Goal: Task Accomplishment & Management: Manage account settings

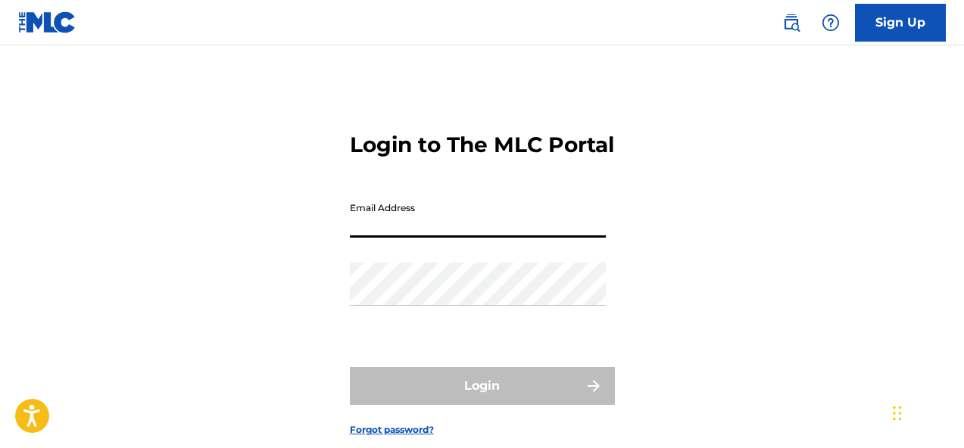
type input "[EMAIL_ADDRESS][DOMAIN_NAME]"
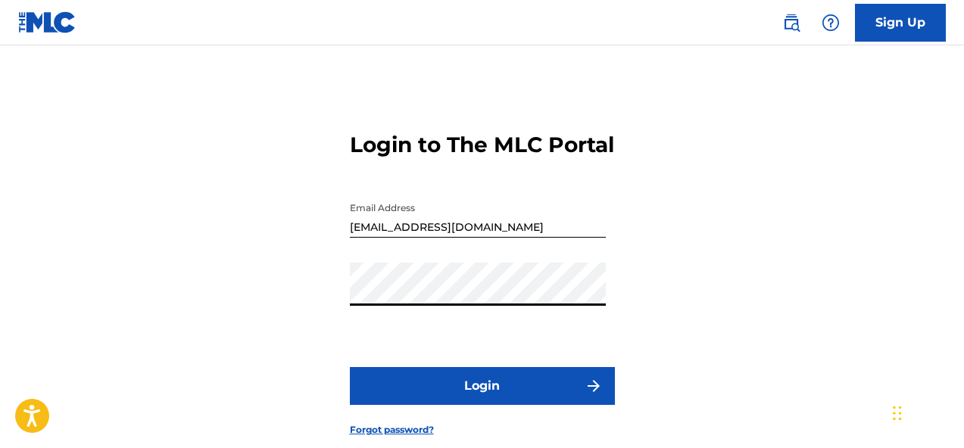
click at [236, 350] on div "Login to The MLC Portal Email Address [EMAIL_ADDRESS][DOMAIN_NAME] Password Log…" at bounding box center [482, 272] width 964 height 378
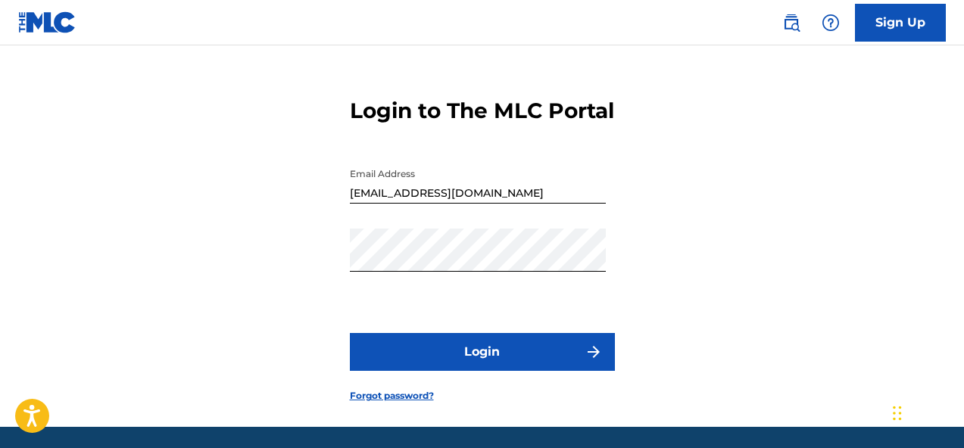
scroll to position [44, 0]
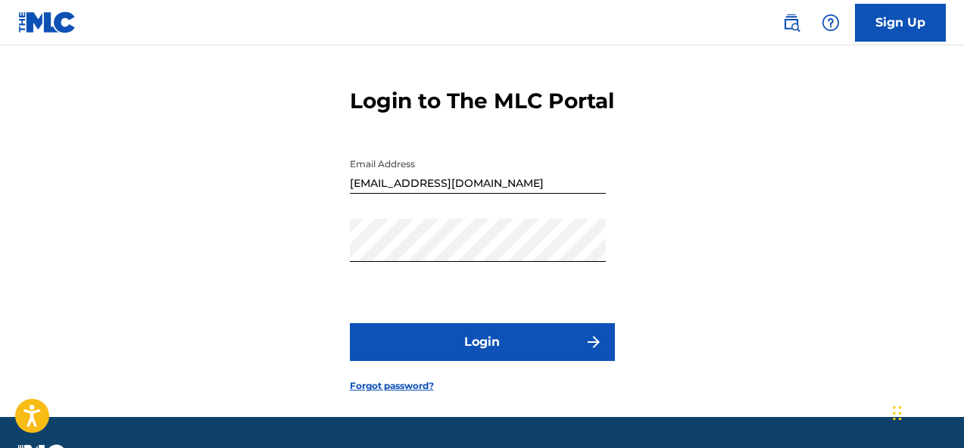
click at [425, 361] on button "Login" at bounding box center [482, 342] width 265 height 38
click at [463, 361] on button "Login" at bounding box center [482, 342] width 265 height 38
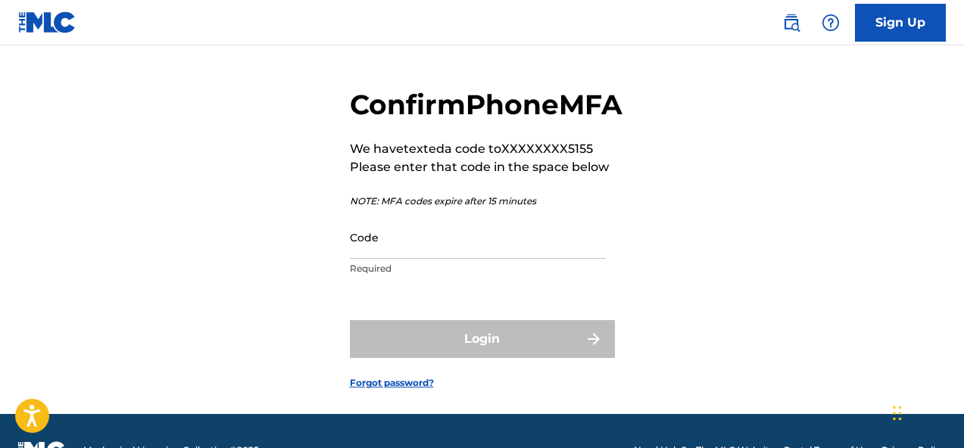
click at [436, 259] on input "Code" at bounding box center [478, 237] width 256 height 43
click at [293, 313] on div "Confirm Phone MFA We have texted a code to XXXXXXXX5155 Please enter that code …" at bounding box center [482, 226] width 964 height 375
click at [365, 259] on input "Code" at bounding box center [478, 237] width 256 height 43
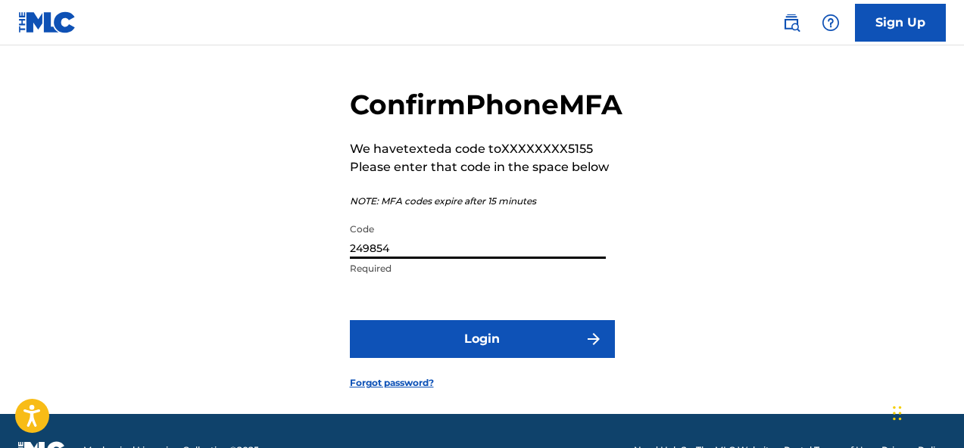
type input "249854"
click at [430, 358] on button "Login" at bounding box center [482, 339] width 265 height 38
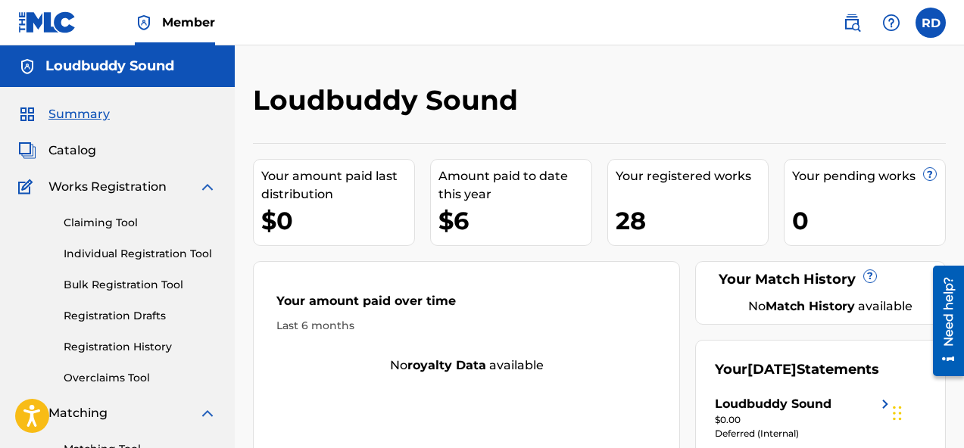
click at [604, 314] on div "Your amount paid over time" at bounding box center [467, 305] width 380 height 26
click at [923, 24] on label at bounding box center [931, 23] width 30 height 30
click at [931, 23] on input "RD [PERSON_NAME] [EMAIL_ADDRESS][DOMAIN_NAME] Notification Preferences Profile …" at bounding box center [931, 23] width 0 height 0
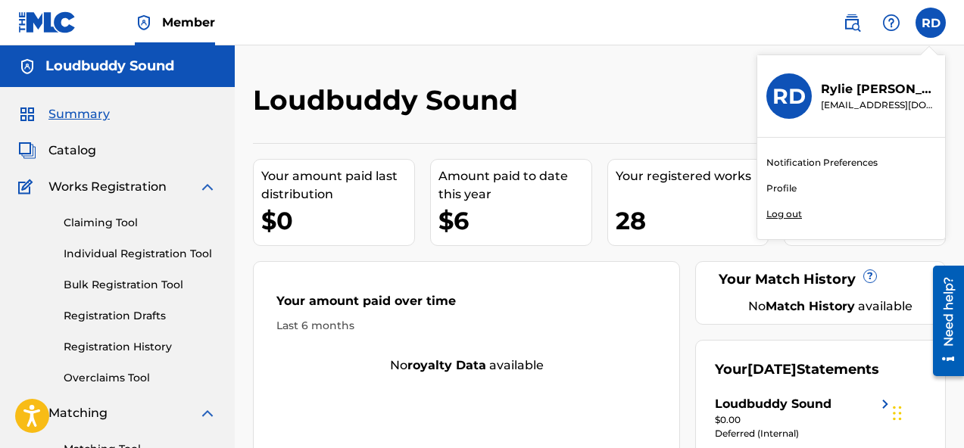
click at [784, 187] on link "Profile" at bounding box center [782, 189] width 30 height 14
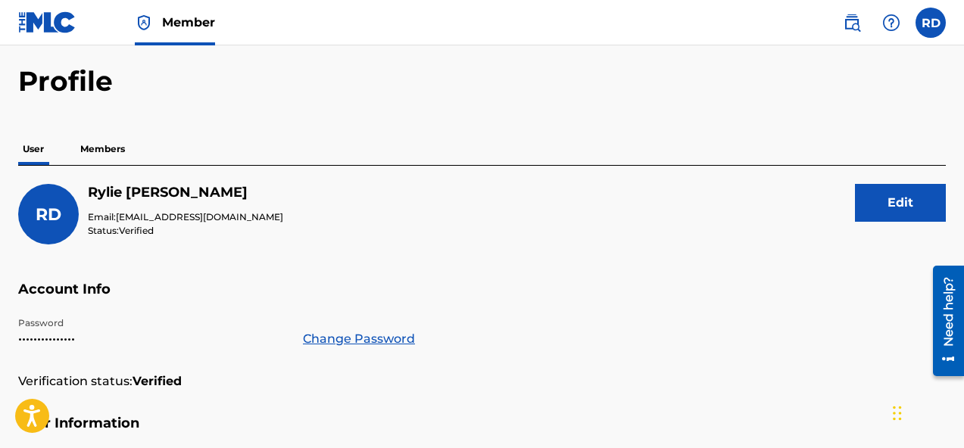
scroll to position [55, 0]
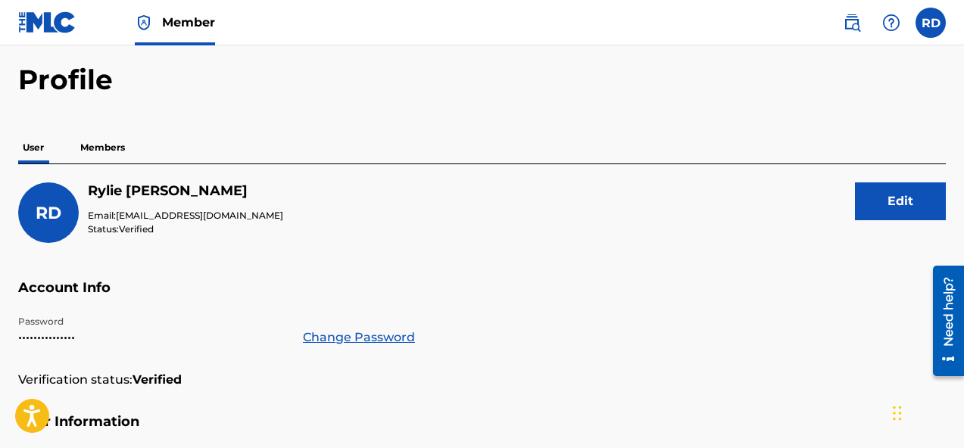
click at [365, 336] on link "Change Password" at bounding box center [359, 338] width 112 height 18
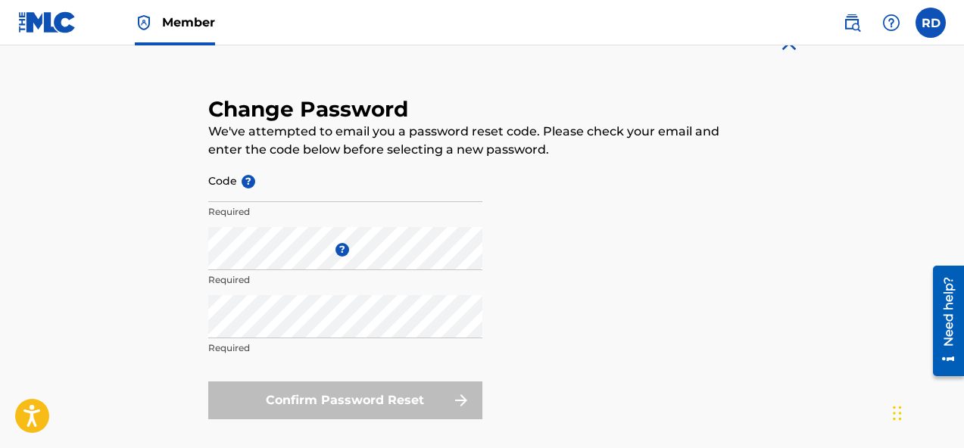
scroll to position [61, 0]
click at [225, 198] on input "Code ?" at bounding box center [345, 179] width 274 height 43
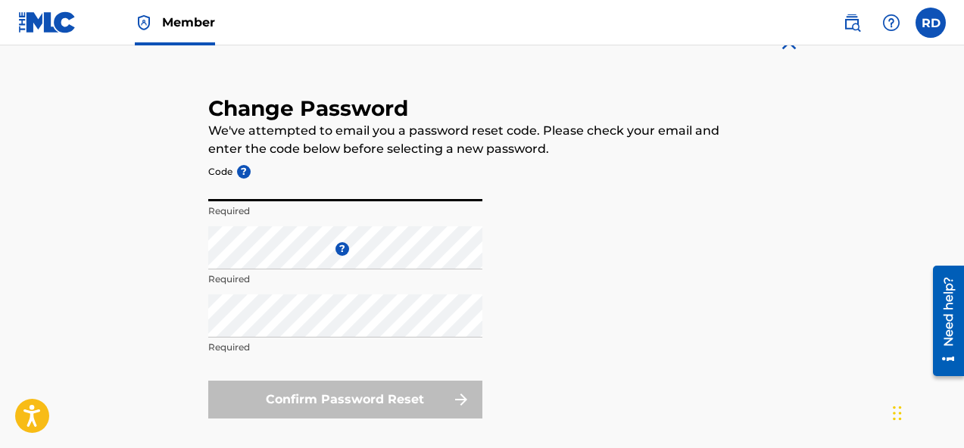
paste input "b1a2968415bef31d03db4a9ae6f22db1"
type input "b1a2968415bef31d03db4a9ae6f22db1"
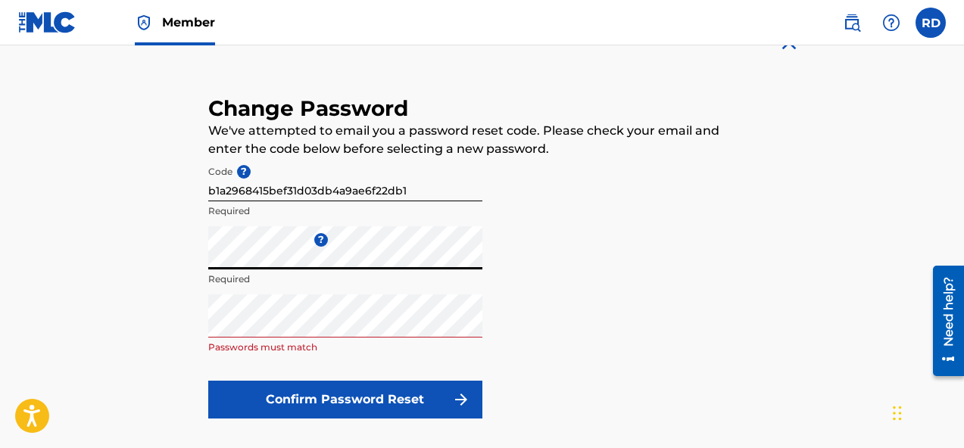
click at [150, 306] on main "Change Password We've attempted to email you a password reset code. Please chec…" at bounding box center [482, 244] width 675 height 519
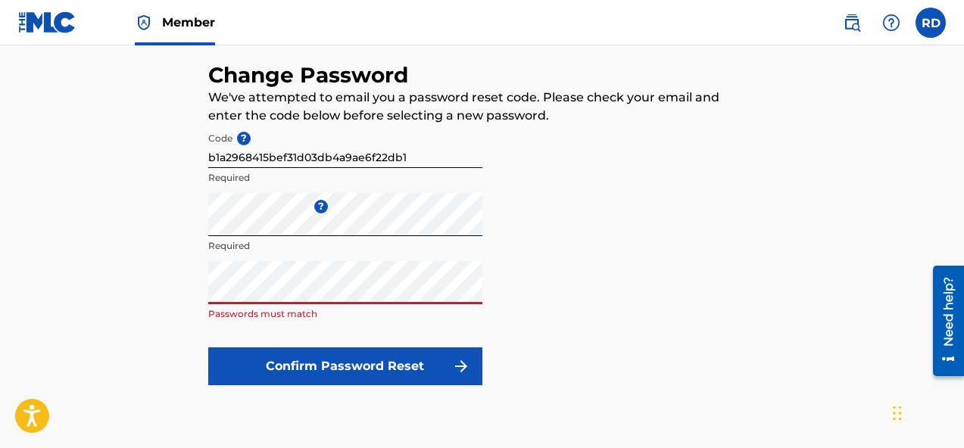
click at [174, 295] on main "Change Password We've attempted to email you a password reset code. Please chec…" at bounding box center [482, 211] width 675 height 519
click at [165, 274] on main "Change Password We've attempted to email you a password reset code. Please chec…" at bounding box center [482, 211] width 675 height 519
click at [272, 366] on button "Confirm Password Reset" at bounding box center [345, 367] width 274 height 38
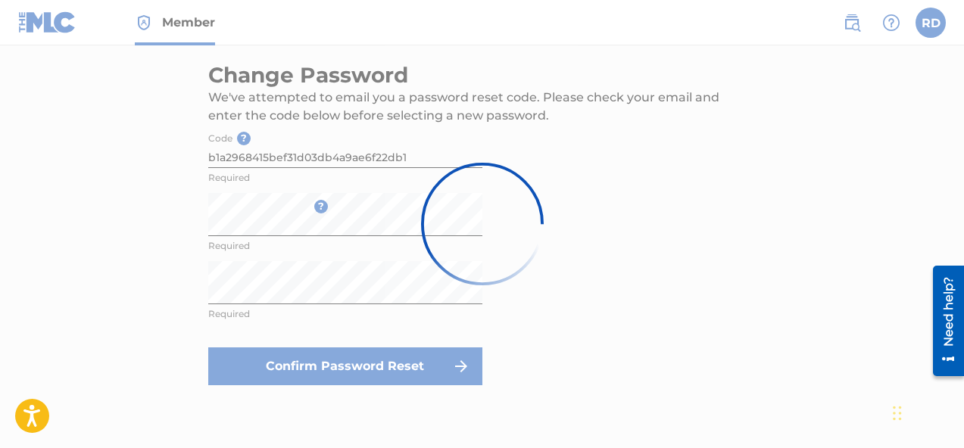
scroll to position [0, 0]
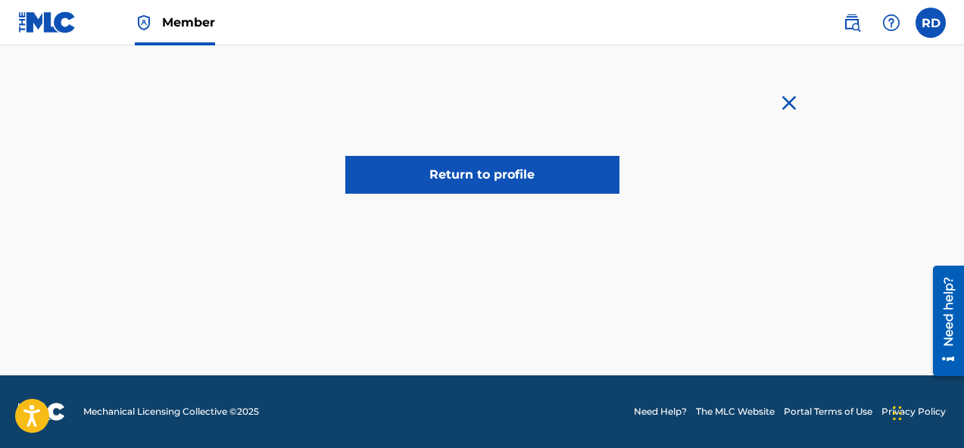
click at [553, 180] on link "Return to profile" at bounding box center [482, 175] width 274 height 38
